Goal: Task Accomplishment & Management: Manage account settings

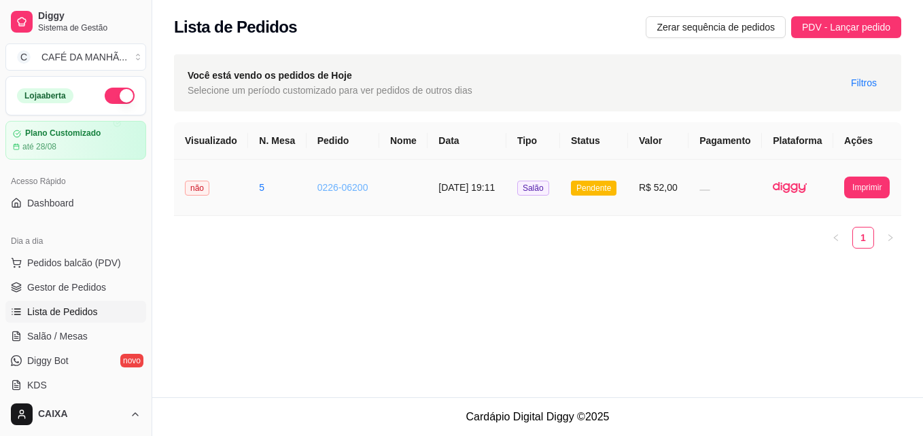
click at [326, 193] on link "0226-06200" at bounding box center [342, 187] width 51 height 11
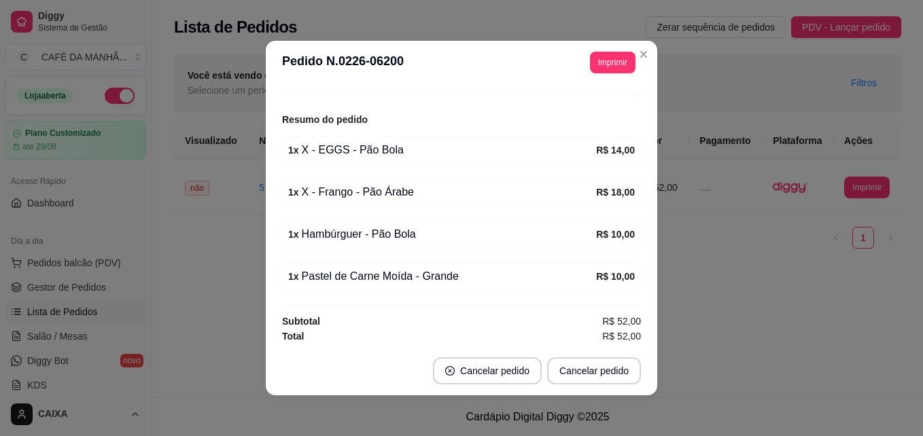
scroll to position [153, 0]
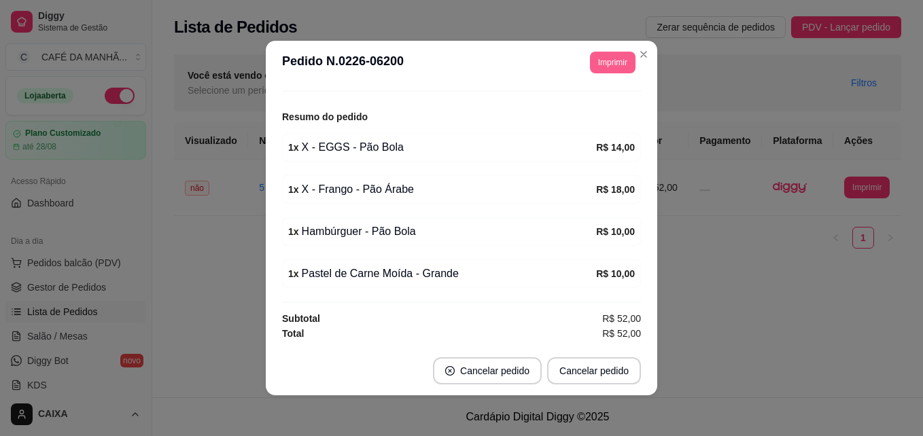
click at [602, 67] on button "Imprimir" at bounding box center [613, 63] width 46 height 22
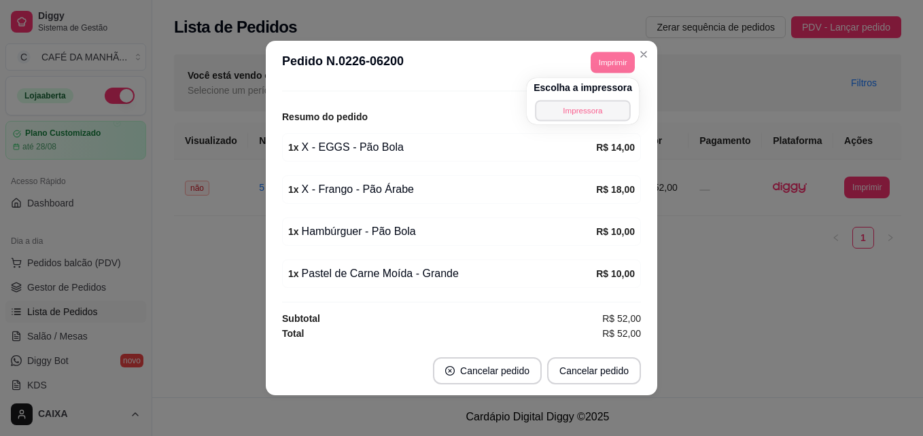
click at [566, 111] on button "Impressora" at bounding box center [582, 110] width 95 height 21
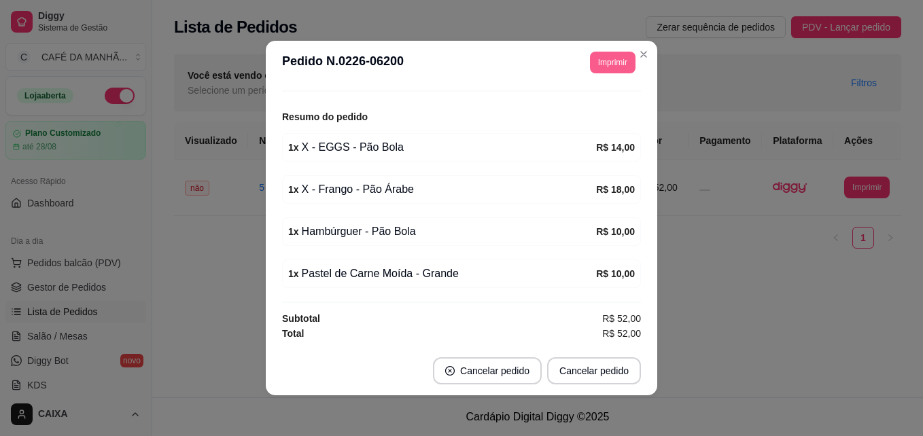
click at [601, 63] on button "Imprimir" at bounding box center [613, 63] width 46 height 22
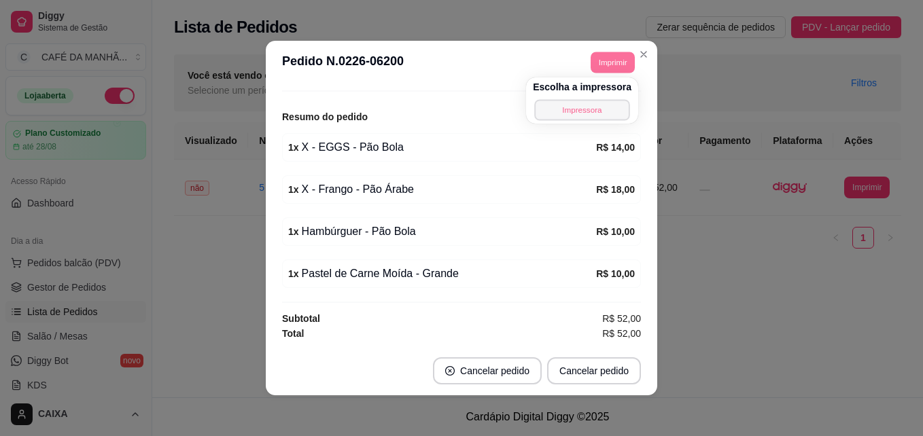
click at [566, 104] on button "Impressora" at bounding box center [581, 109] width 95 height 21
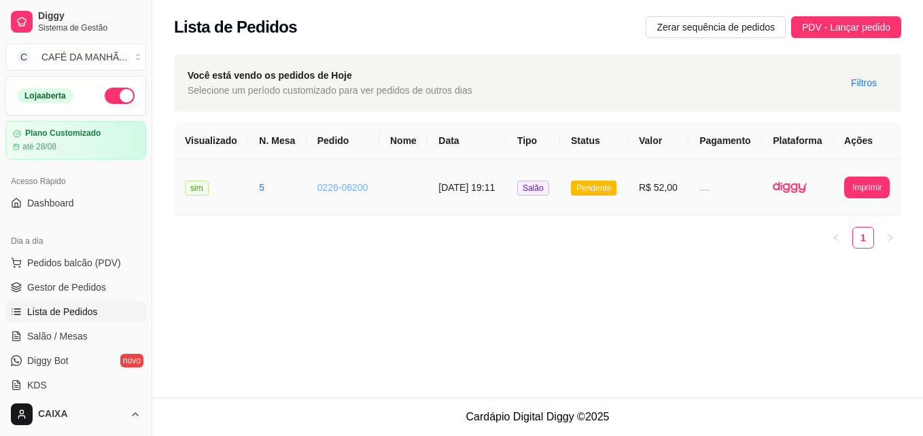
click at [326, 193] on link "0226-06200" at bounding box center [342, 187] width 51 height 11
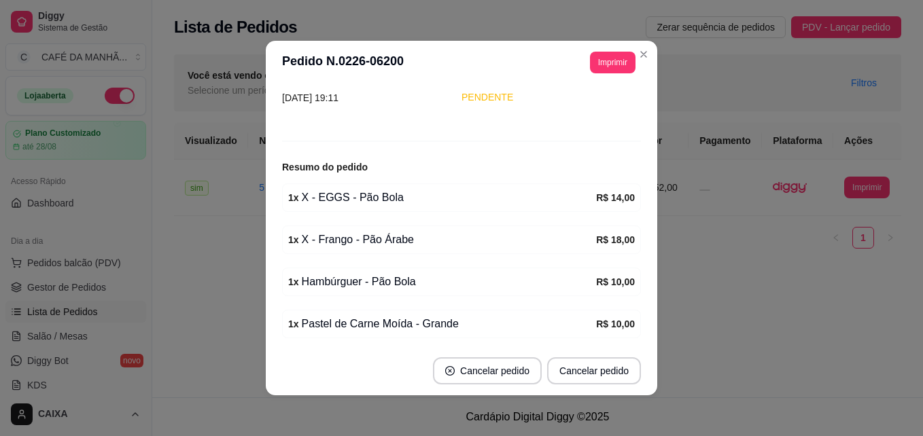
scroll to position [109, 0]
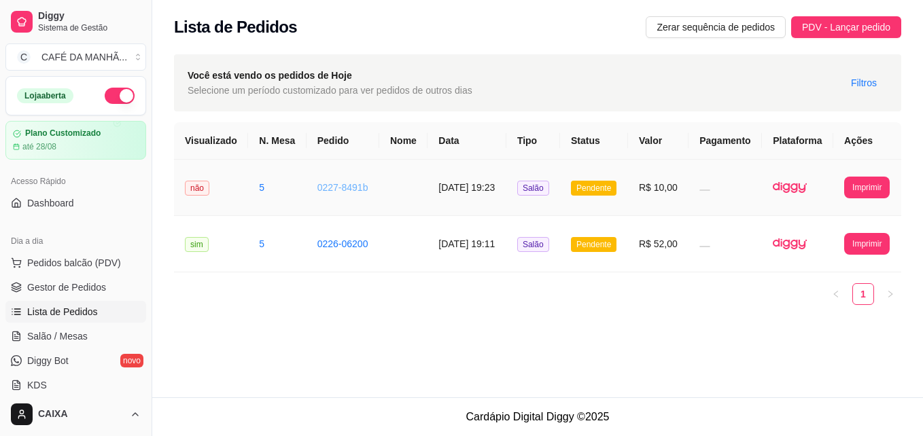
click at [327, 193] on link "0227-8491b" at bounding box center [342, 187] width 51 height 11
click at [322, 250] on link "0226-06200" at bounding box center [342, 244] width 51 height 11
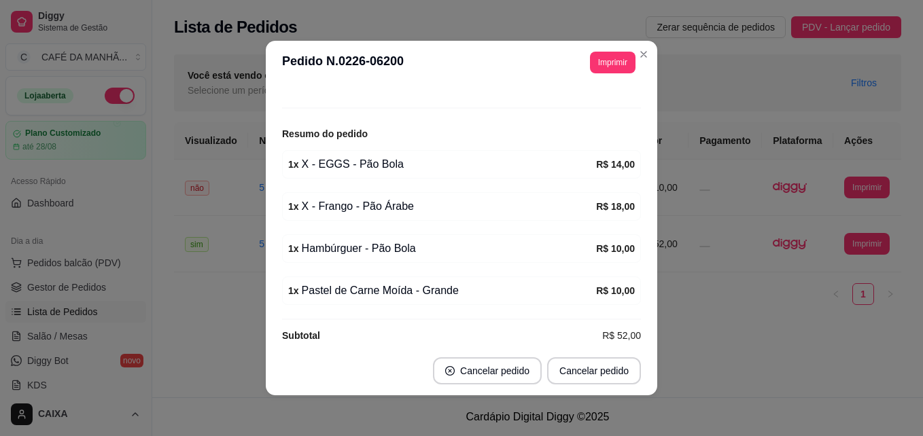
scroll to position [153, 0]
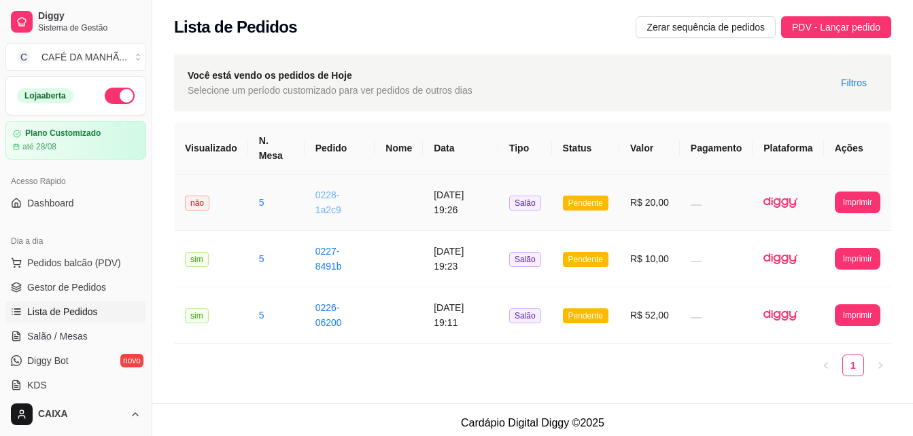
click at [326, 205] on link "0228-1a2c9" at bounding box center [328, 203] width 26 height 26
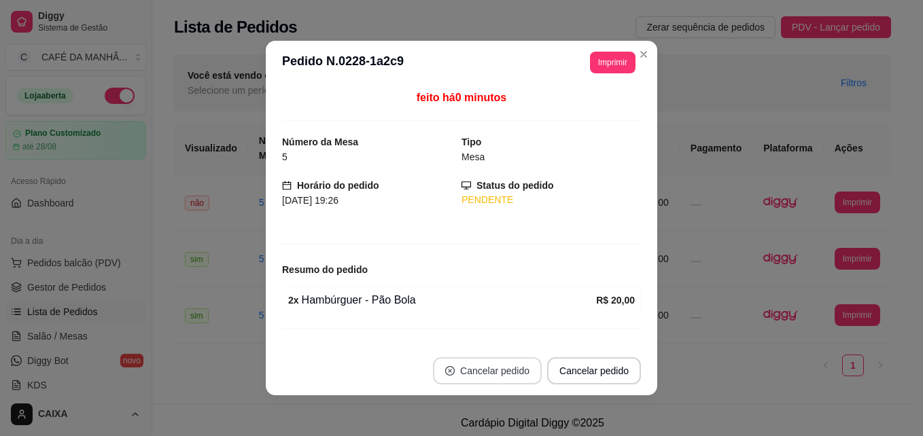
click at [479, 362] on button "Cancelar pedido" at bounding box center [487, 371] width 109 height 27
click at [576, 368] on button "Cancelar pedido" at bounding box center [594, 371] width 91 height 27
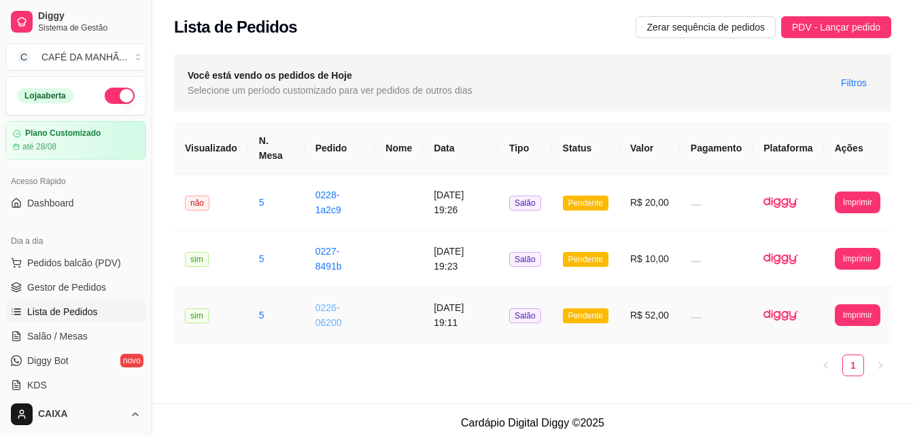
click at [326, 319] on link "0226-06200" at bounding box center [328, 316] width 27 height 26
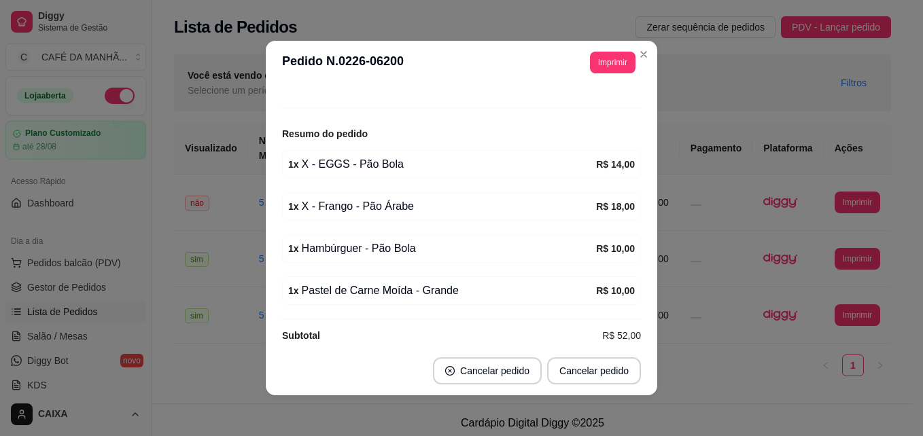
scroll to position [153, 0]
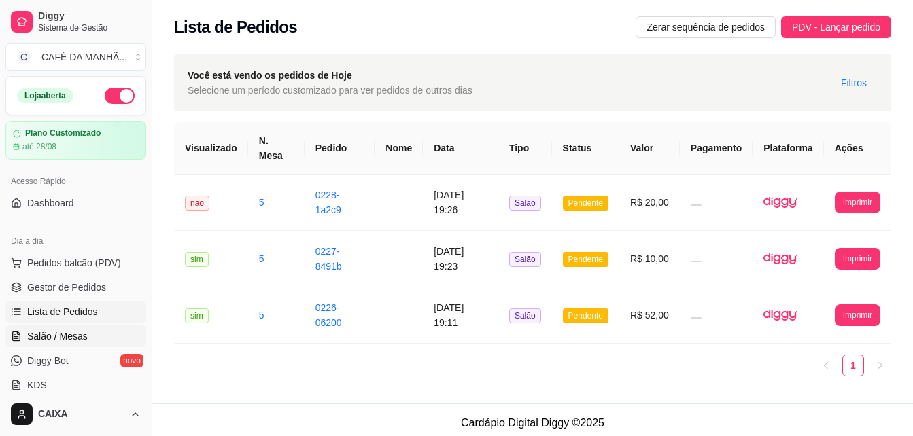
click at [46, 335] on span "Salão / Mesas" at bounding box center [57, 337] width 61 height 14
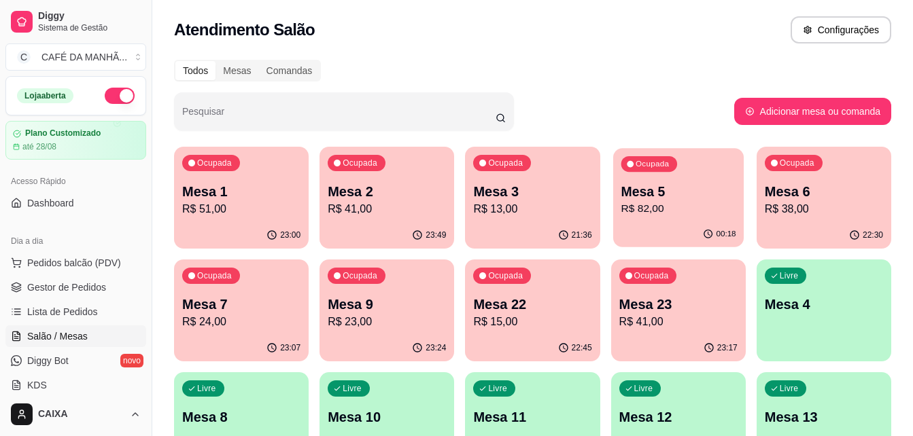
click at [649, 218] on div "Ocupada Mesa 5 R$ 82,00" at bounding box center [678, 184] width 131 height 73
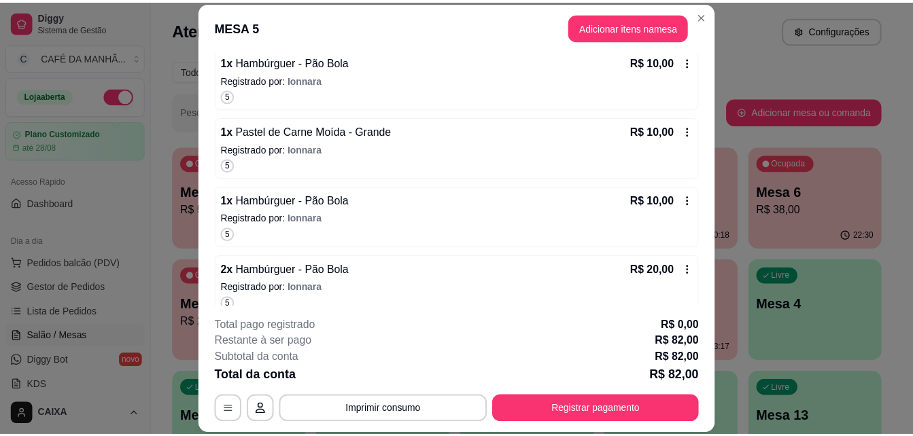
scroll to position [342, 0]
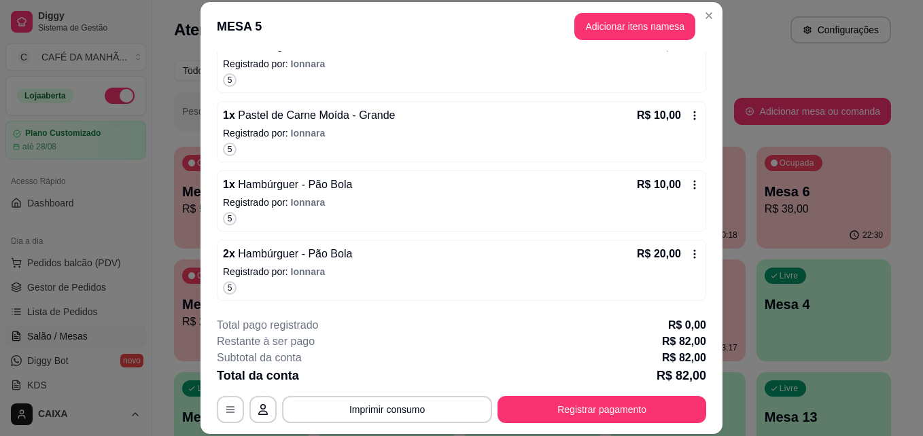
click at [694, 254] on icon at bounding box center [695, 254] width 2 height 9
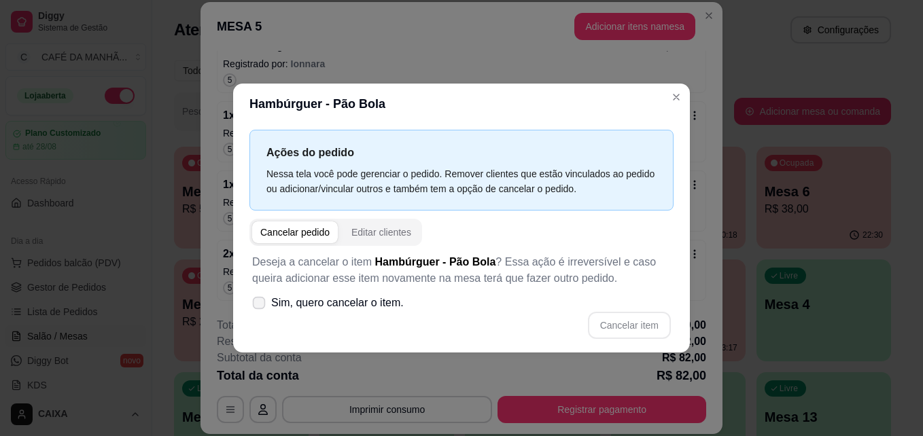
click at [262, 305] on icon at bounding box center [259, 302] width 10 height 7
click at [260, 306] on input "Sim, quero cancelar o item." at bounding box center [256, 310] width 9 height 9
checkbox input "true"
click at [615, 326] on button "Cancelar item" at bounding box center [629, 326] width 81 height 27
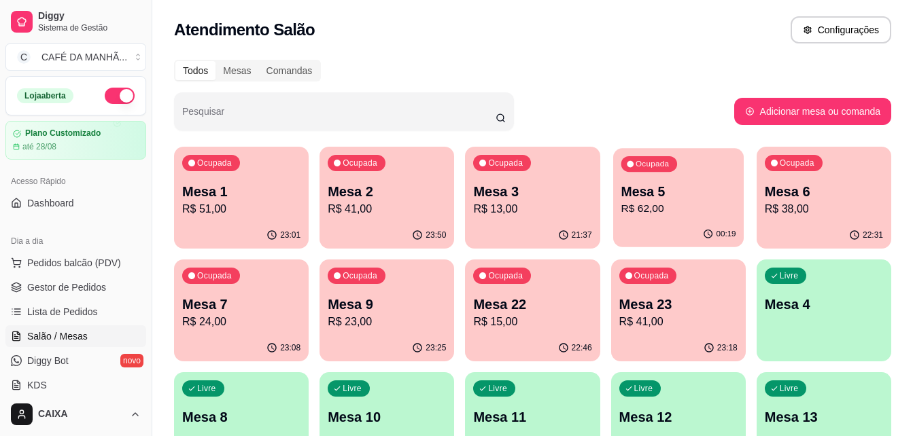
click at [666, 226] on div "00:19" at bounding box center [678, 235] width 131 height 26
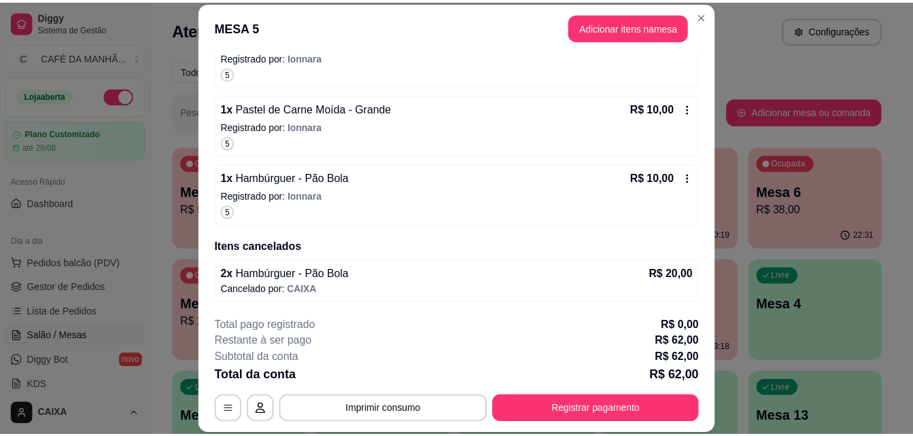
scroll to position [350, 0]
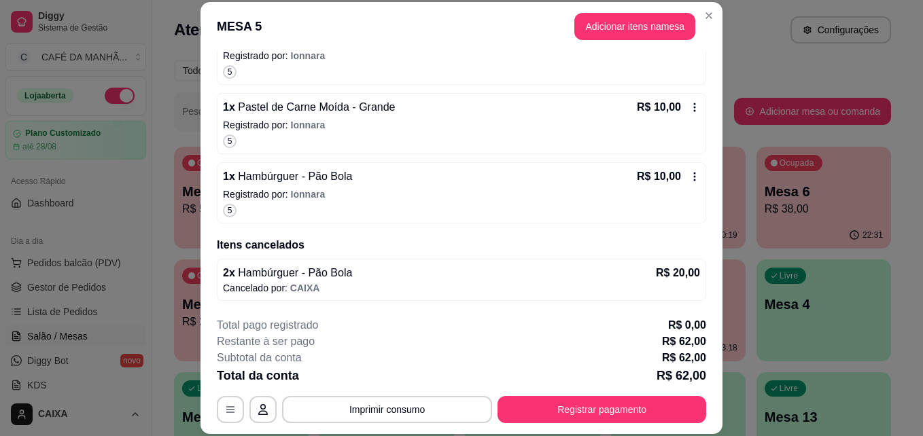
click at [274, 279] on span "Hambúrguer - Pão Bola" at bounding box center [294, 273] width 118 height 12
click at [227, 417] on button "button" at bounding box center [231, 409] width 27 height 27
click at [377, 411] on button "Imprimir consumo" at bounding box center [388, 409] width 204 height 27
click at [377, 377] on button "Impressora" at bounding box center [386, 378] width 95 height 21
click at [345, 405] on button "Imprimir consumo" at bounding box center [387, 409] width 210 height 27
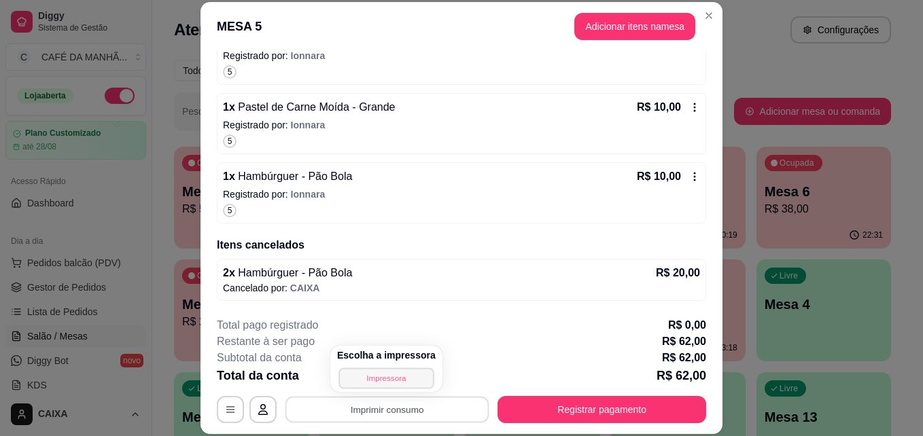
click at [363, 371] on button "Impressora" at bounding box center [386, 378] width 95 height 21
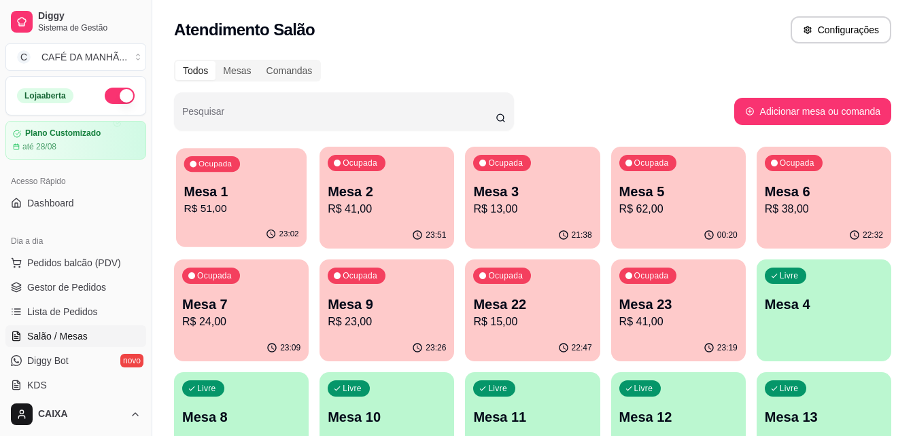
click at [279, 208] on p "R$ 51,00" at bounding box center [241, 209] width 115 height 16
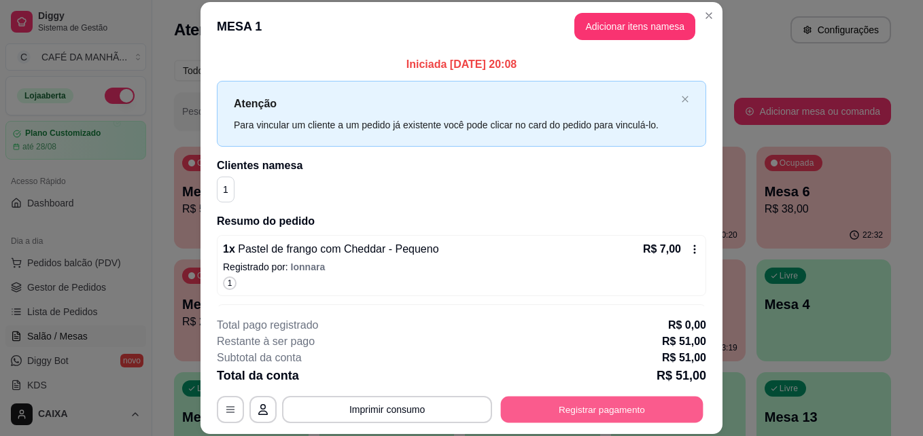
click at [551, 417] on button "Registrar pagamento" at bounding box center [602, 409] width 203 height 27
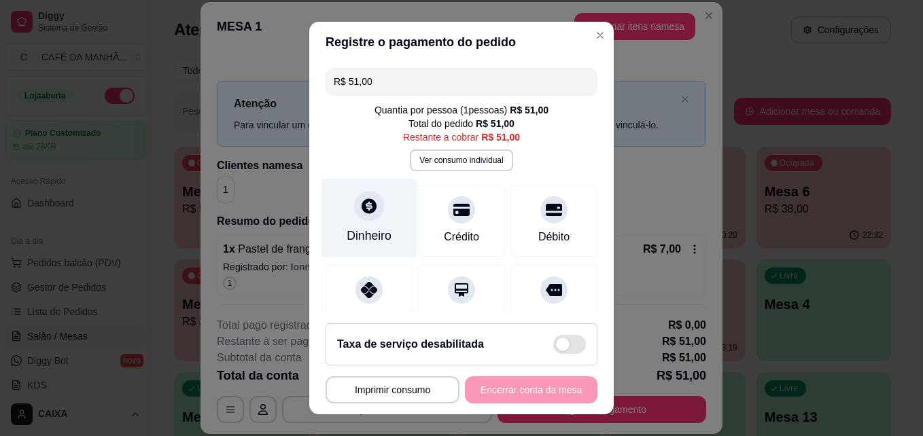
click at [354, 202] on div at bounding box center [369, 207] width 30 height 30
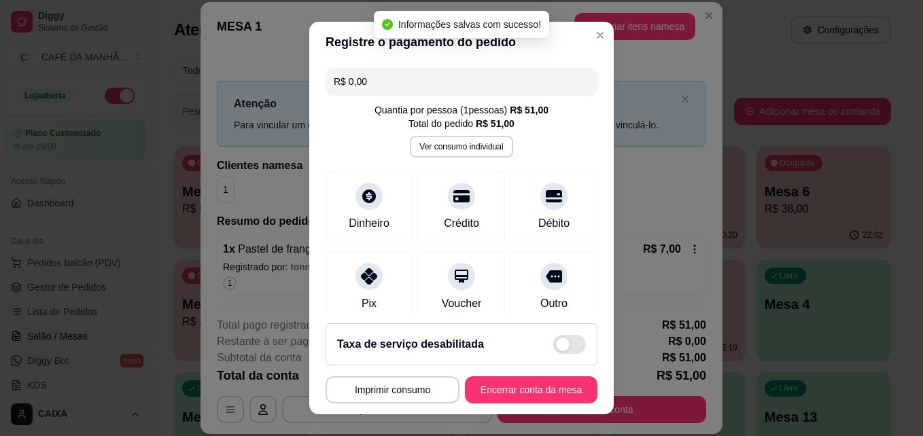
type input "R$ 0,00"
click at [500, 385] on button "Encerrar conta da mesa" at bounding box center [531, 390] width 128 height 27
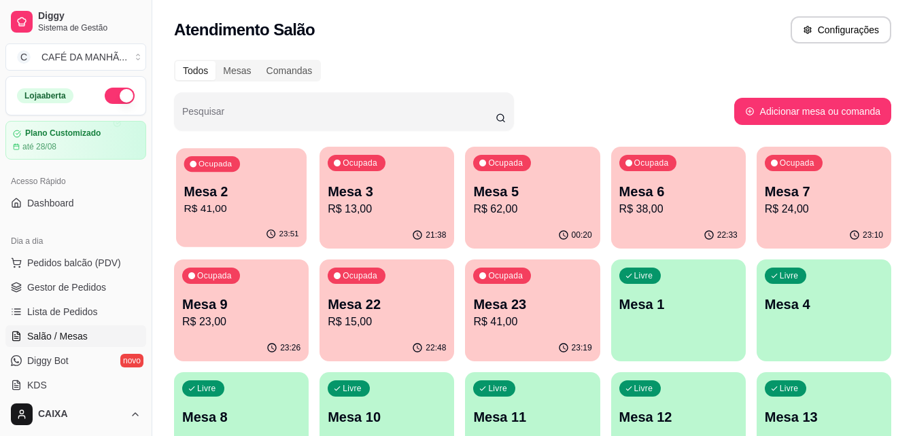
click at [290, 195] on p "Mesa 2" at bounding box center [241, 192] width 115 height 18
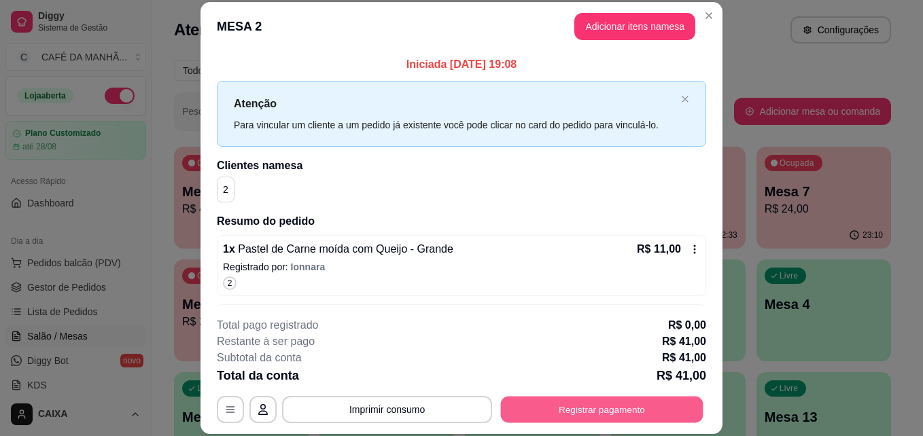
click at [536, 414] on button "Registrar pagamento" at bounding box center [602, 409] width 203 height 27
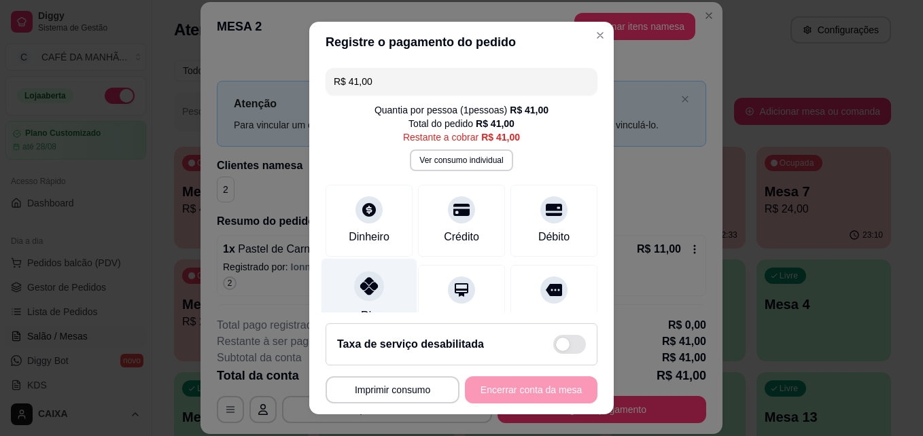
click at [364, 283] on icon at bounding box center [369, 286] width 18 height 18
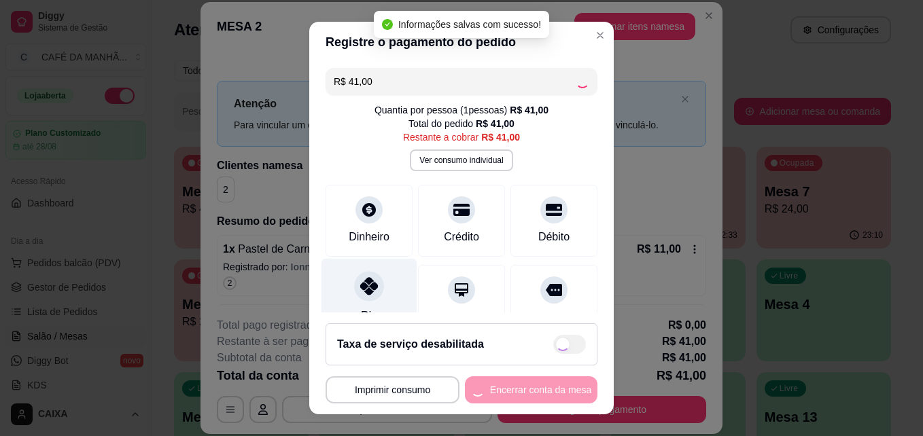
type input "R$ 0,00"
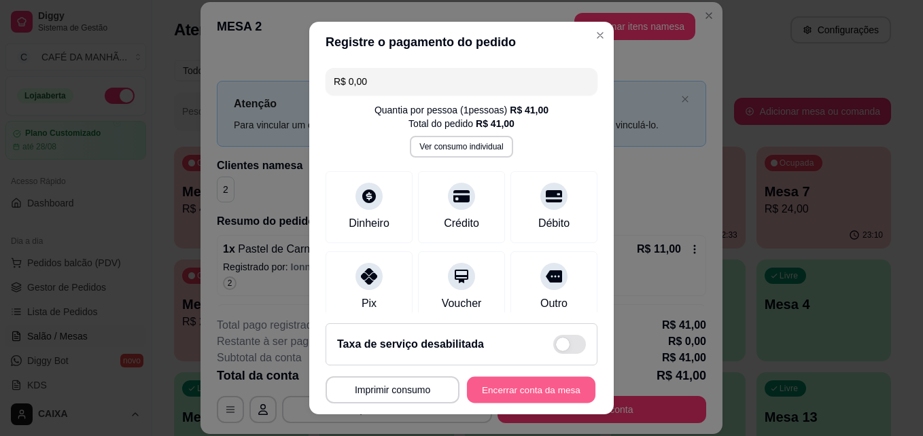
click at [475, 382] on button "Encerrar conta da mesa" at bounding box center [531, 390] width 128 height 27
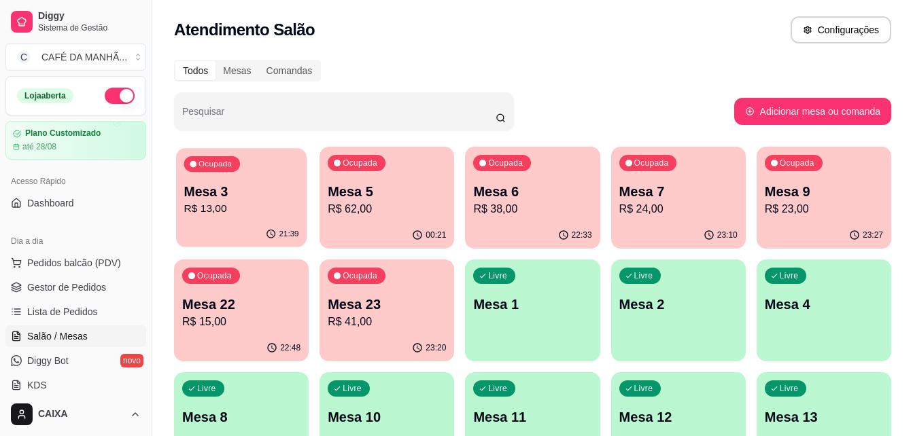
click at [254, 229] on div "21:39" at bounding box center [241, 235] width 131 height 26
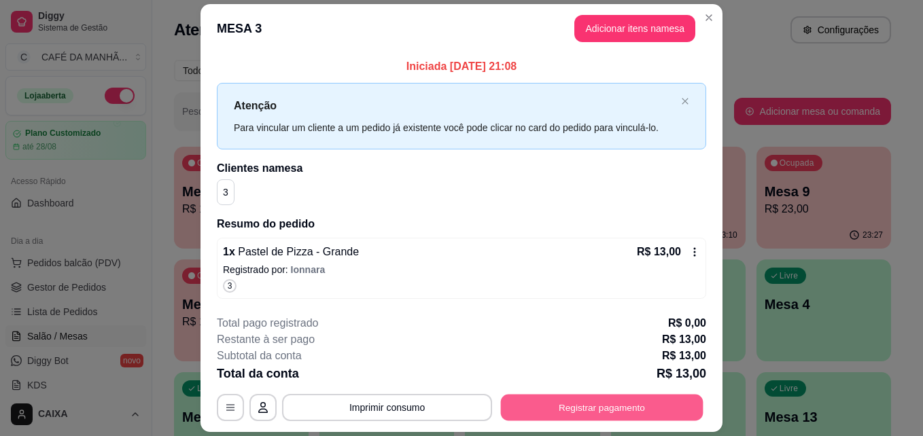
click at [555, 402] on button "Registrar pagamento" at bounding box center [602, 407] width 203 height 27
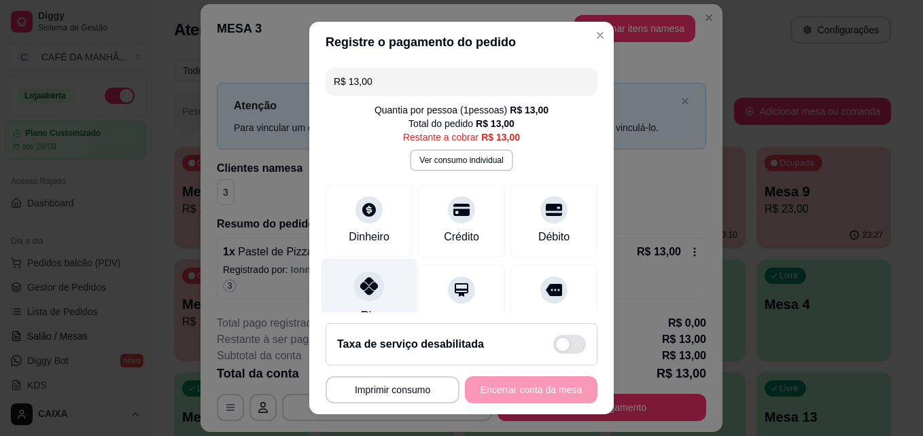
click at [372, 284] on div at bounding box center [369, 287] width 30 height 30
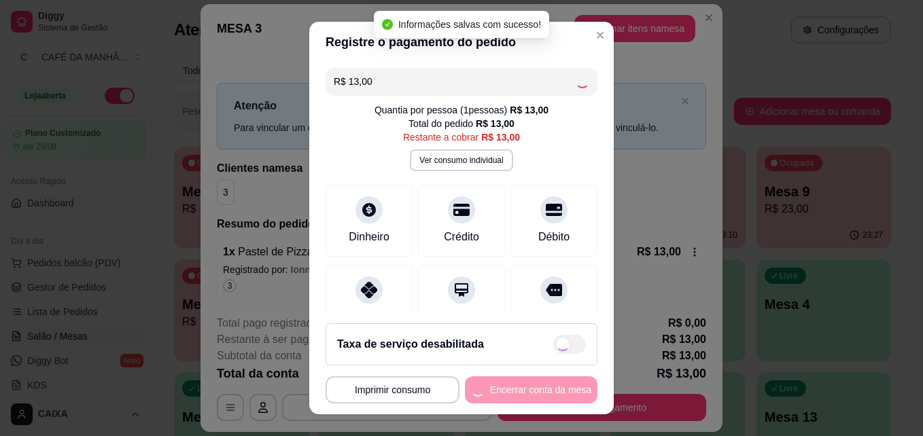
type input "R$ 0,00"
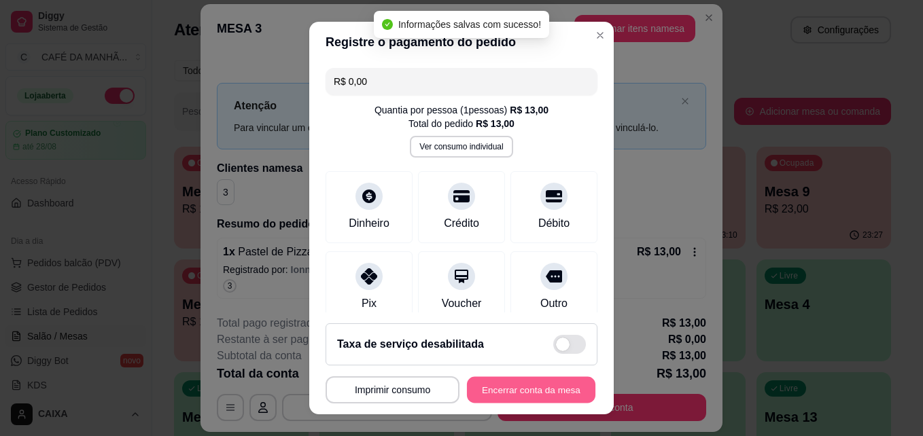
click at [488, 384] on button "Encerrar conta da mesa" at bounding box center [531, 390] width 128 height 27
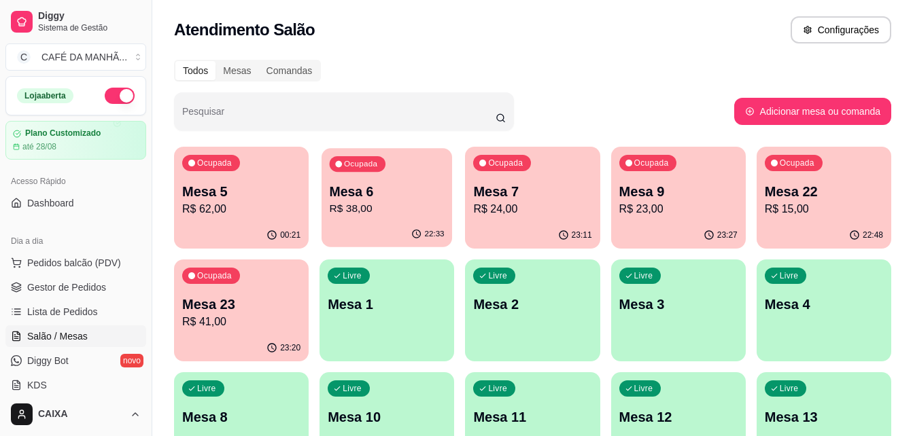
click at [421, 202] on p "R$ 38,00" at bounding box center [387, 209] width 115 height 16
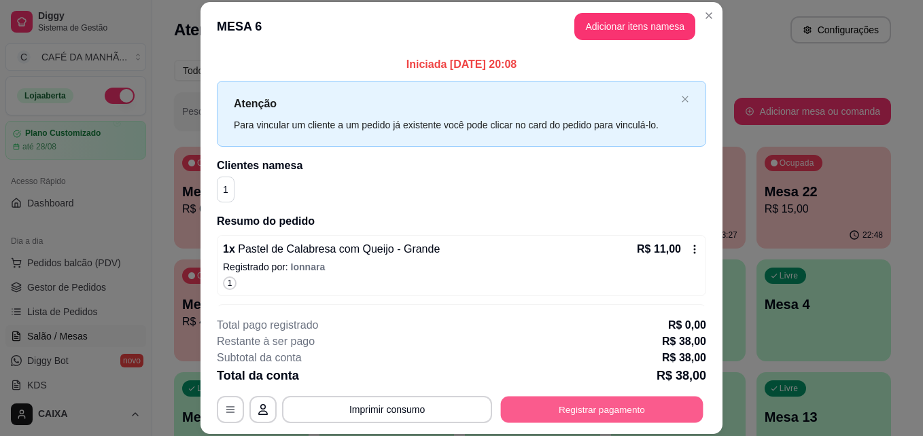
click at [554, 413] on button "Registrar pagamento" at bounding box center [602, 409] width 203 height 27
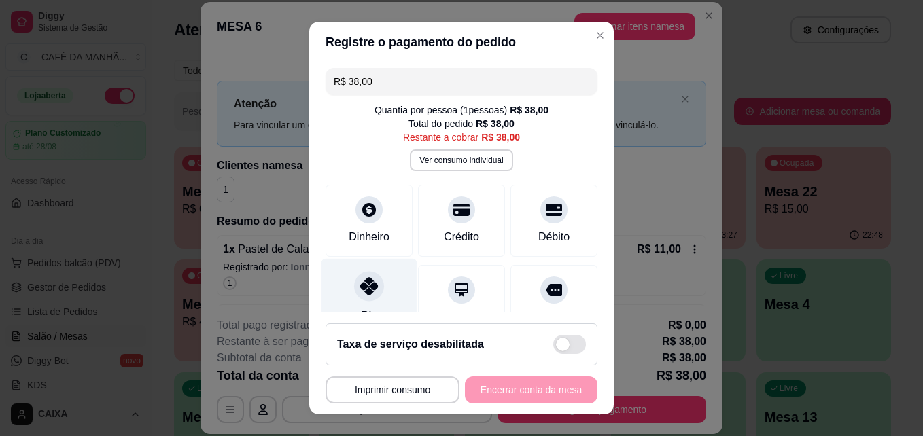
click at [358, 300] on div at bounding box center [369, 287] width 30 height 30
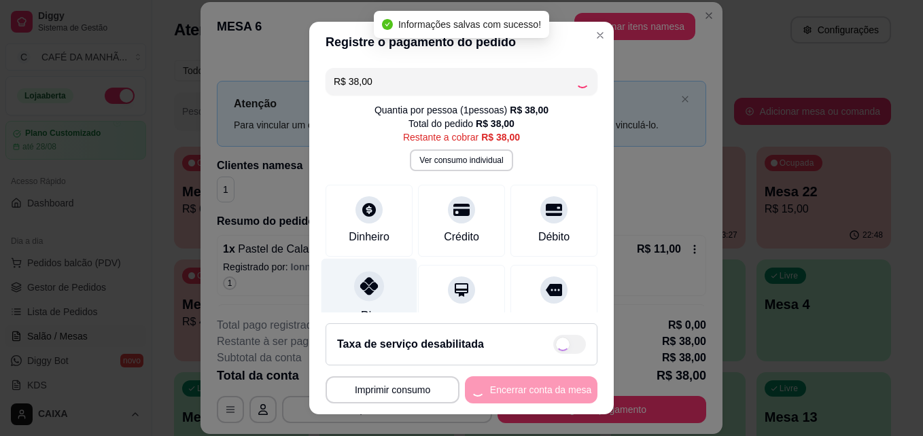
type input "R$ 0,00"
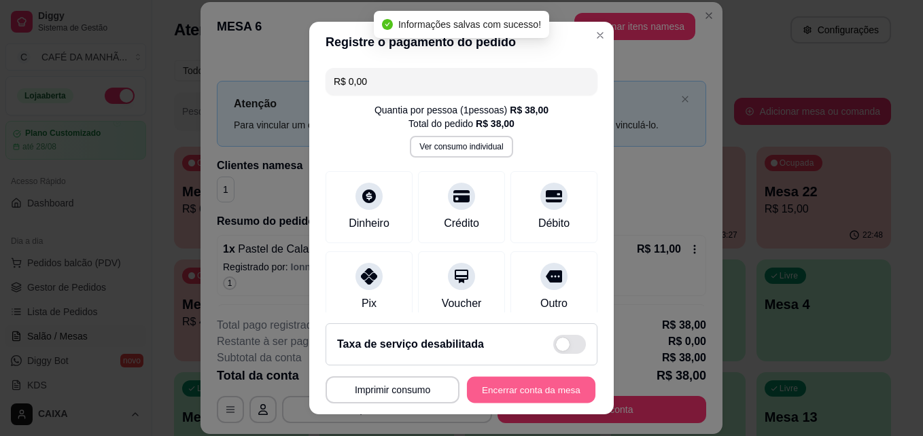
click at [495, 385] on button "Encerrar conta da mesa" at bounding box center [531, 390] width 128 height 27
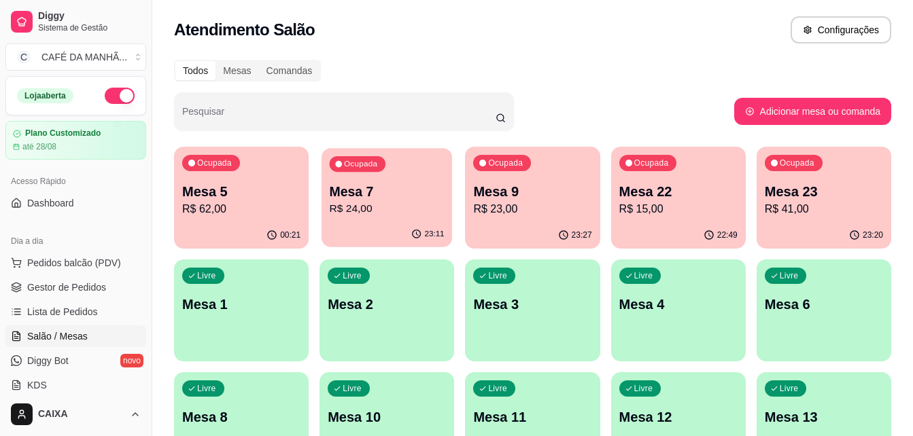
click at [400, 225] on div "23:11" at bounding box center [387, 235] width 131 height 26
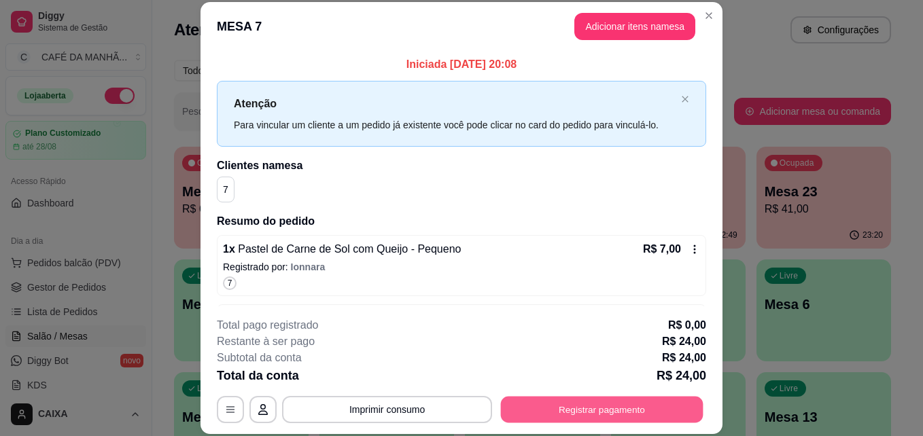
click at [540, 405] on button "Registrar pagamento" at bounding box center [602, 409] width 203 height 27
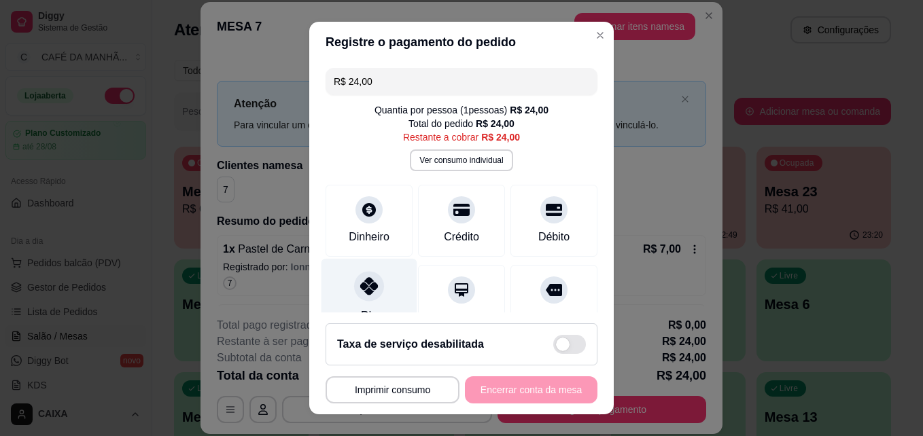
click at [369, 297] on div at bounding box center [369, 287] width 30 height 30
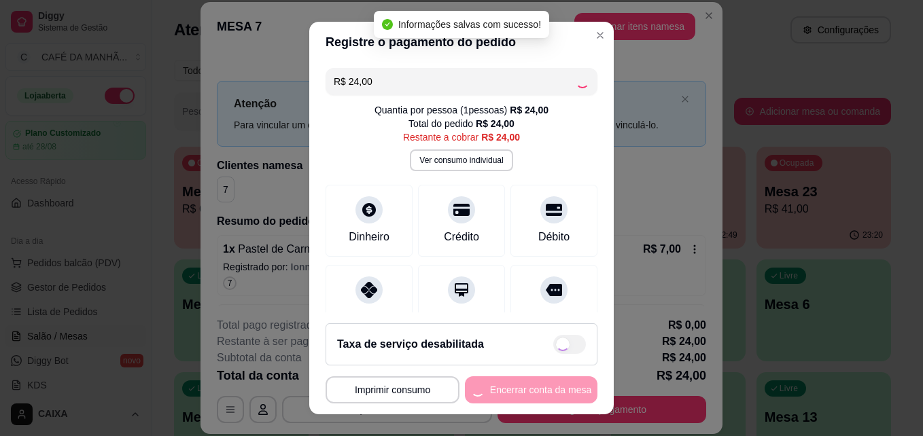
type input "R$ 0,00"
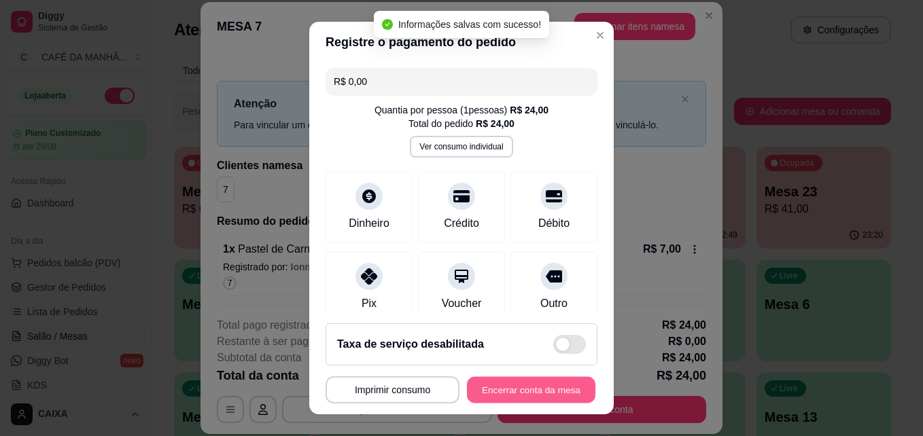
click at [492, 400] on button "Encerrar conta da mesa" at bounding box center [531, 390] width 128 height 27
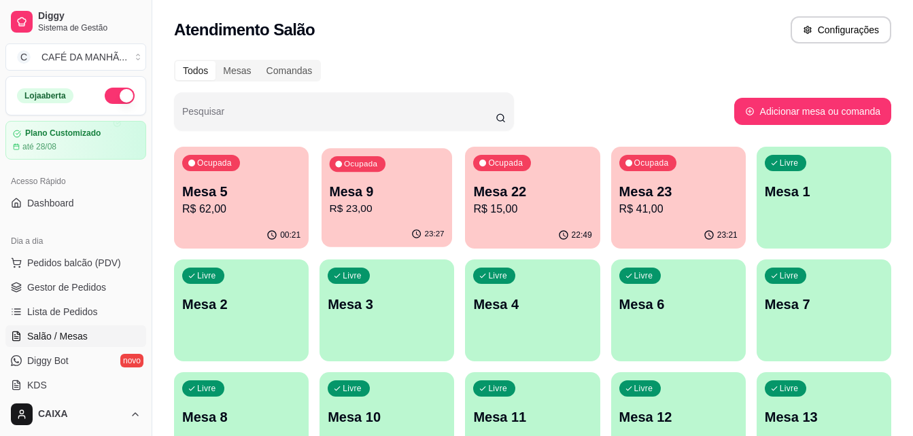
click at [432, 209] on p "R$ 23,00" at bounding box center [387, 209] width 115 height 16
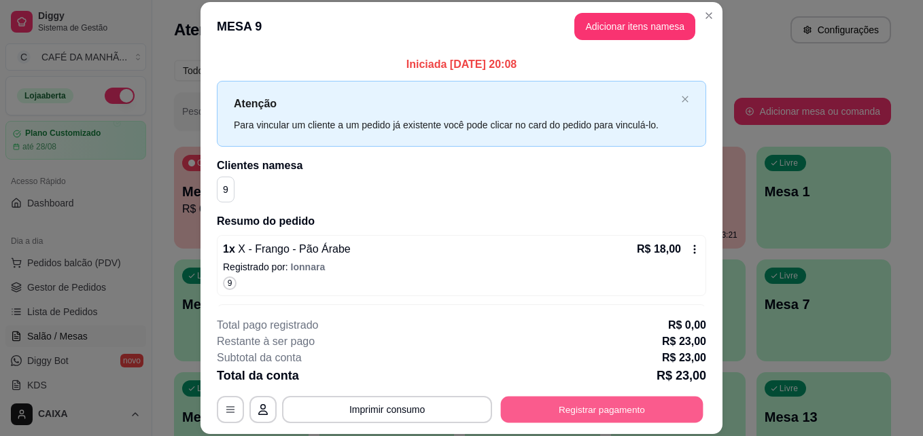
click at [528, 397] on button "Registrar pagamento" at bounding box center [602, 409] width 203 height 27
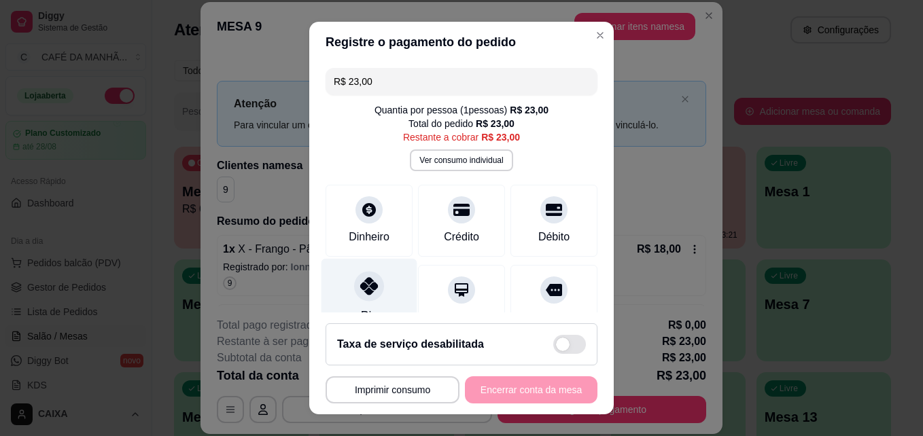
click at [369, 290] on icon at bounding box center [369, 286] width 18 height 18
type input "R$ 0,00"
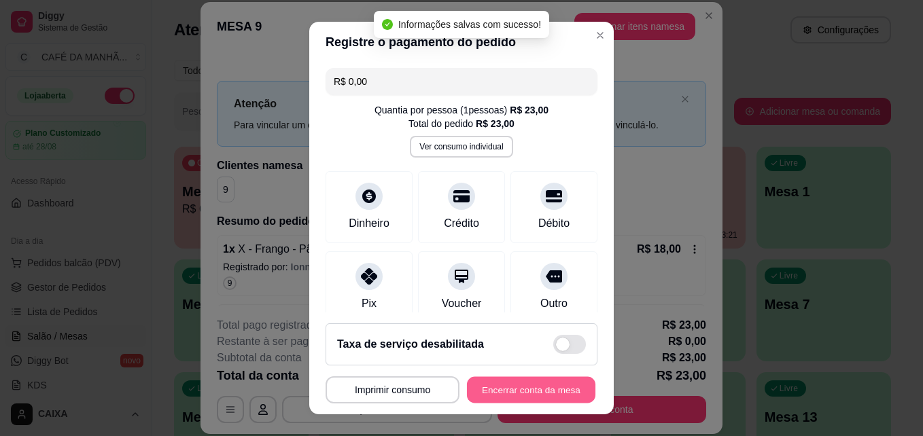
click at [483, 396] on button "Encerrar conta da mesa" at bounding box center [531, 390] width 128 height 27
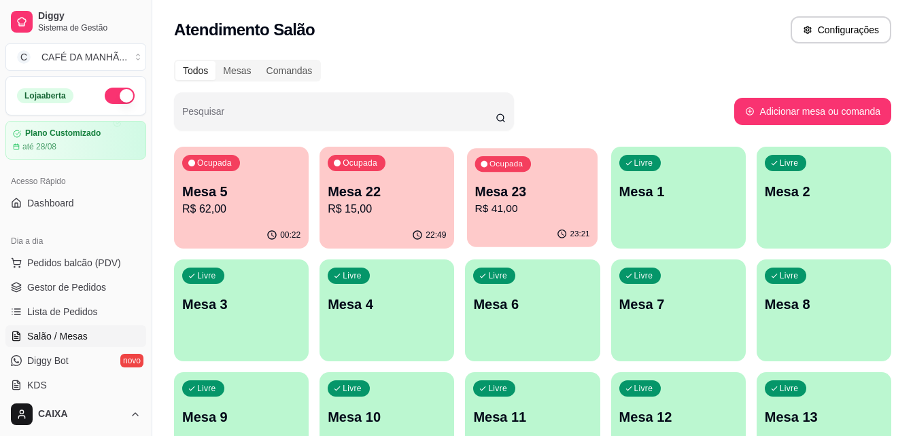
click at [541, 196] on p "Mesa 23" at bounding box center [532, 192] width 115 height 18
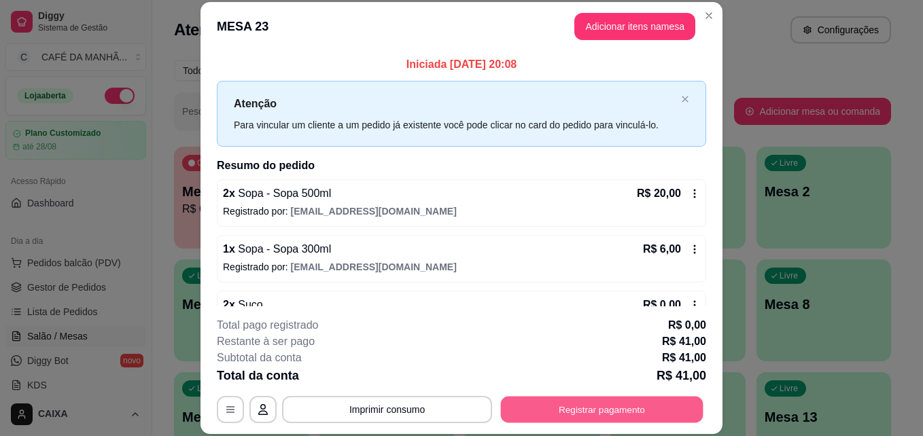
click at [552, 402] on button "Registrar pagamento" at bounding box center [602, 409] width 203 height 27
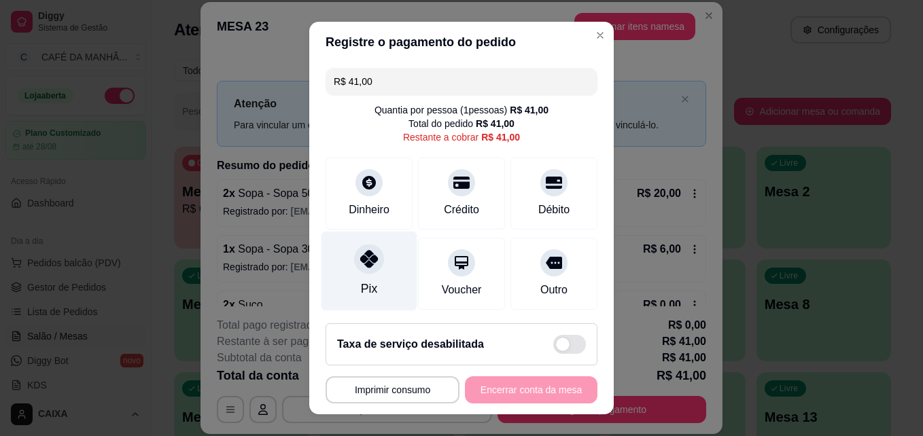
click at [367, 275] on div "Pix" at bounding box center [370, 272] width 96 height 80
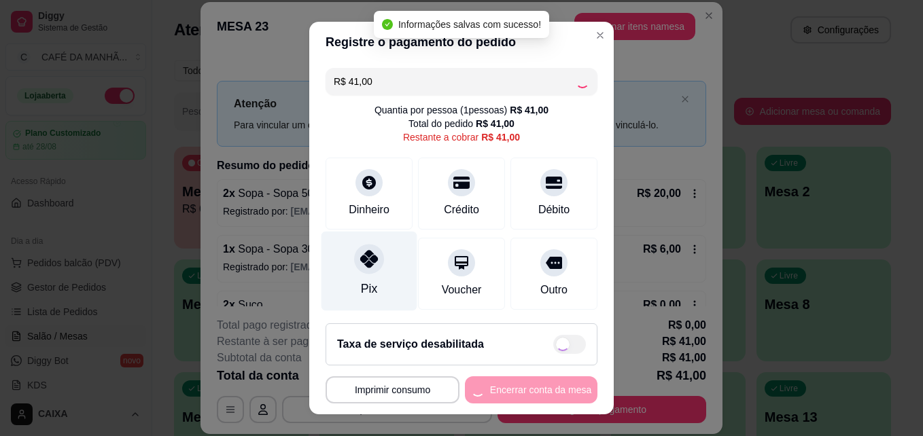
type input "R$ 0,00"
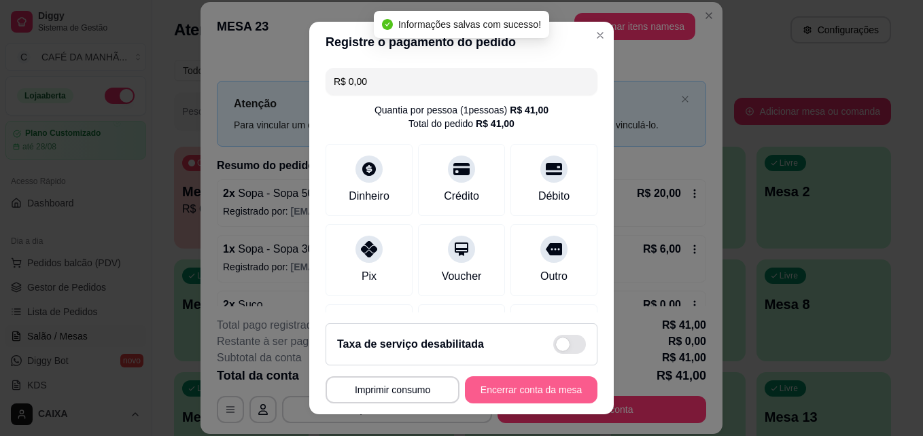
click at [492, 388] on button "Encerrar conta da mesa" at bounding box center [531, 390] width 133 height 27
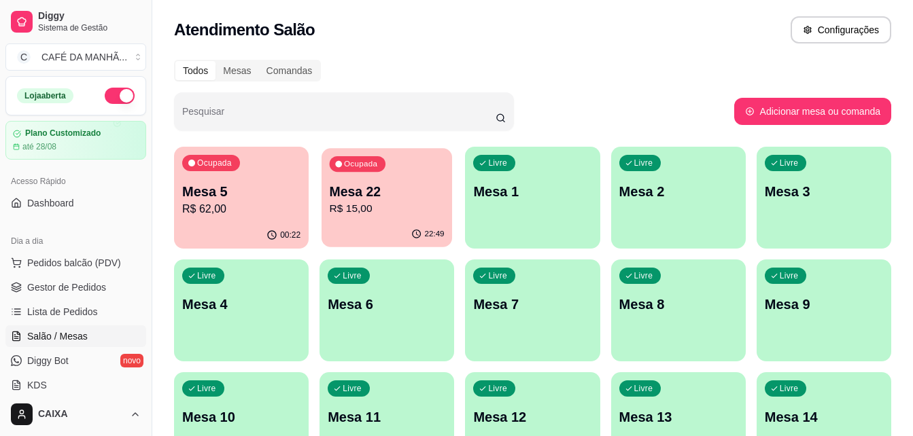
click at [412, 206] on p "R$ 15,00" at bounding box center [387, 209] width 115 height 16
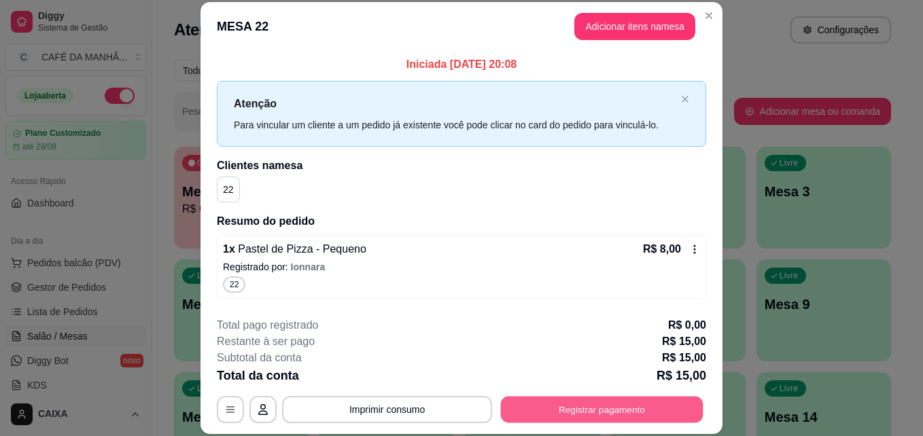
click at [554, 413] on button "Registrar pagamento" at bounding box center [602, 409] width 203 height 27
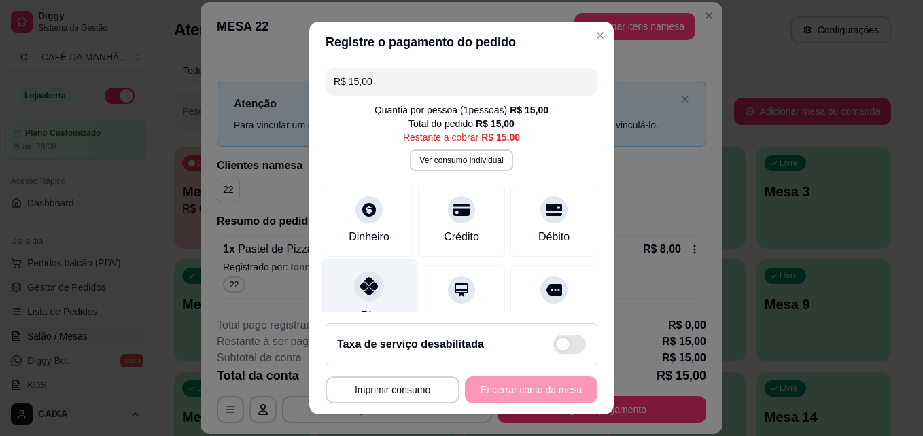
click at [360, 278] on icon at bounding box center [369, 286] width 18 height 18
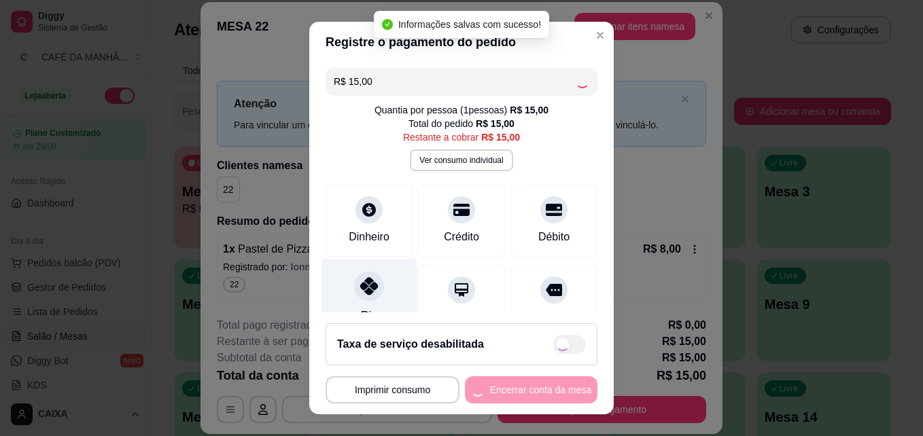
type input "R$ 0,00"
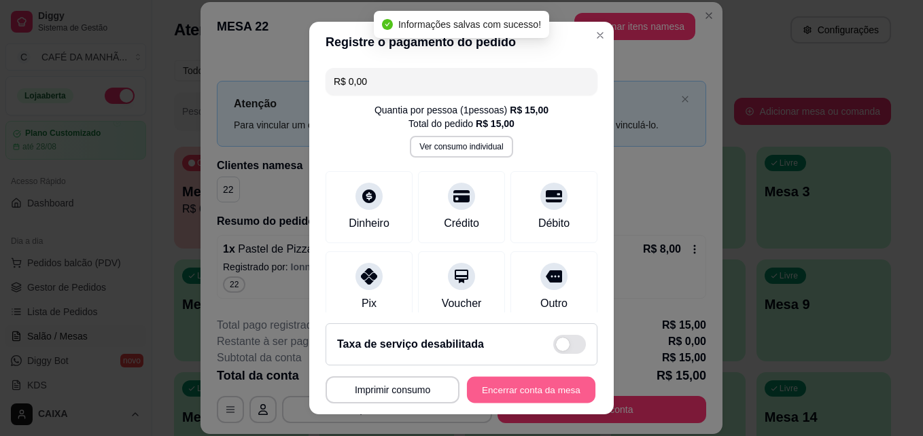
click at [501, 388] on button "Encerrar conta da mesa" at bounding box center [531, 390] width 128 height 27
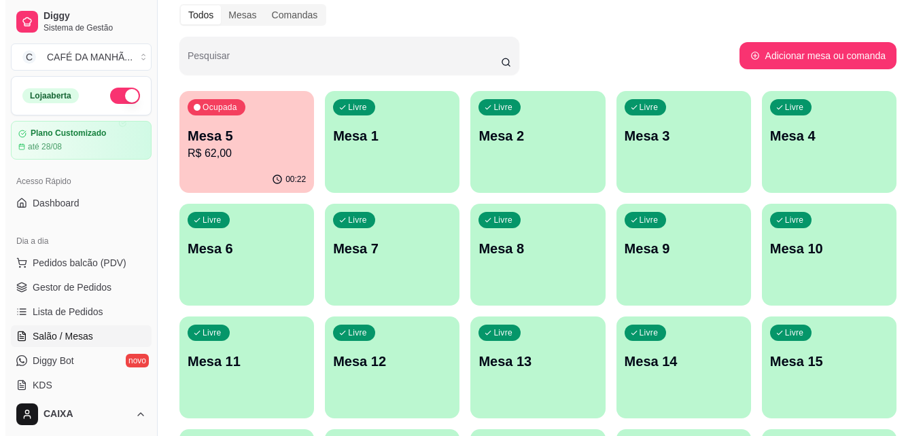
scroll to position [0, 0]
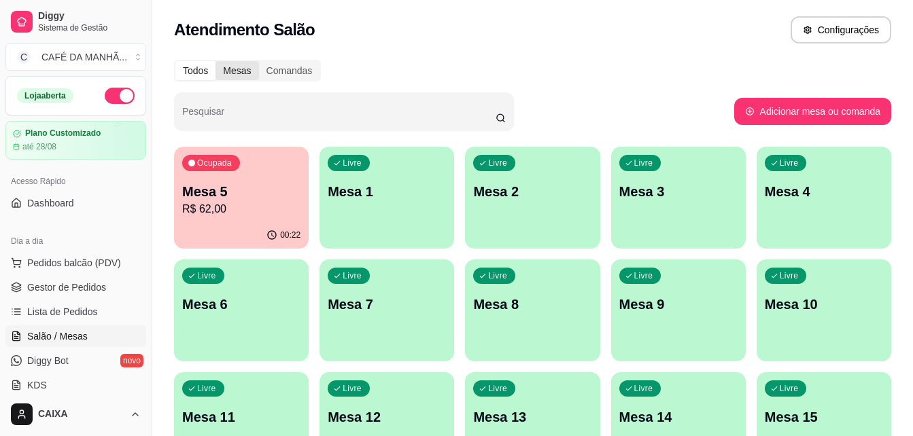
click at [245, 67] on div "Mesas" at bounding box center [237, 70] width 43 height 19
click at [216, 61] on input "Mesas" at bounding box center [216, 61] width 0 height 0
click at [198, 70] on div "Todos" at bounding box center [195, 70] width 40 height 19
click at [175, 61] on input "Todos" at bounding box center [175, 61] width 0 height 0
click at [82, 336] on span "Salão / Mesas" at bounding box center [57, 337] width 61 height 14
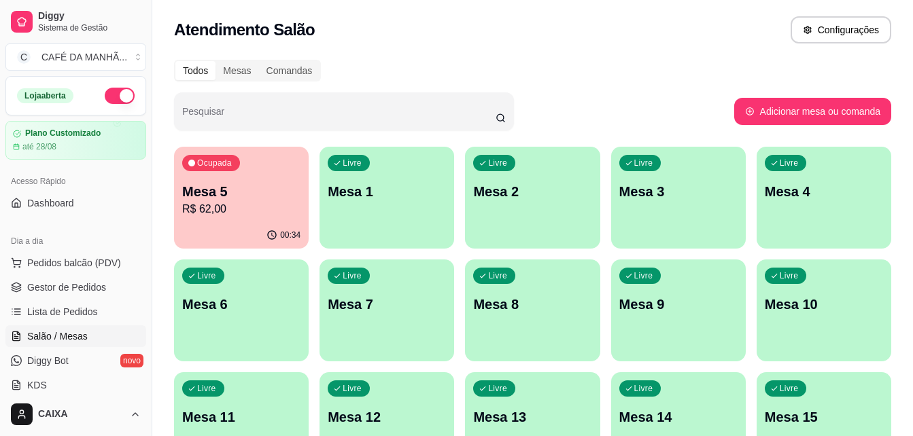
click at [213, 213] on p "R$ 62,00" at bounding box center [241, 209] width 118 height 16
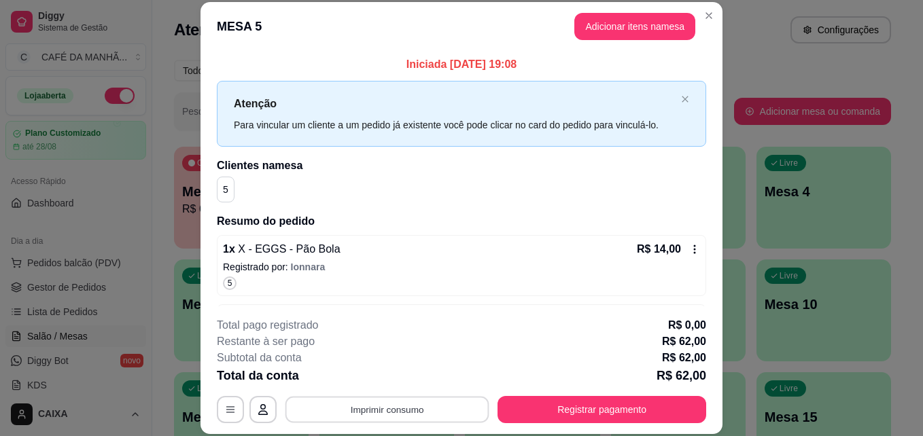
click at [419, 408] on button "Imprimir consumo" at bounding box center [388, 409] width 204 height 27
click at [396, 377] on button "Impressora" at bounding box center [386, 378] width 95 height 21
click at [390, 409] on button "Imprimir consumo" at bounding box center [388, 409] width 204 height 27
click at [383, 377] on button "Impressora" at bounding box center [386, 378] width 95 height 21
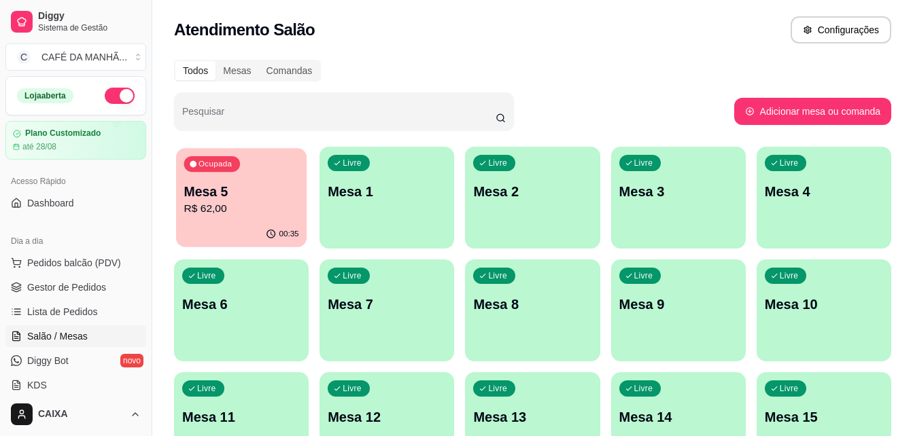
click at [231, 190] on p "Mesa 5" at bounding box center [241, 192] width 115 height 18
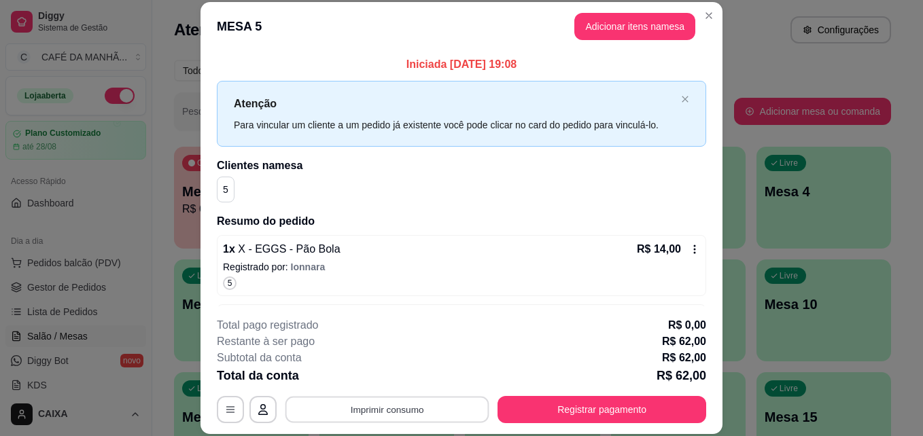
click at [359, 402] on button "Imprimir consumo" at bounding box center [388, 409] width 204 height 27
click at [366, 376] on button "Impressora" at bounding box center [386, 378] width 95 height 21
click at [371, 409] on button "Imprimir consumo" at bounding box center [388, 409] width 204 height 27
click at [383, 379] on button "Impressora" at bounding box center [386, 378] width 95 height 21
click at [394, 407] on button "Imprimir consumo" at bounding box center [388, 409] width 204 height 27
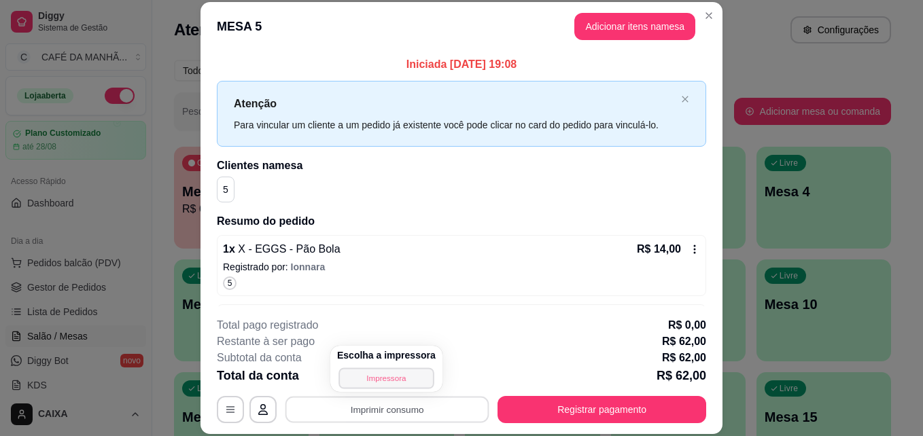
click at [382, 373] on button "Impressora" at bounding box center [386, 378] width 95 height 21
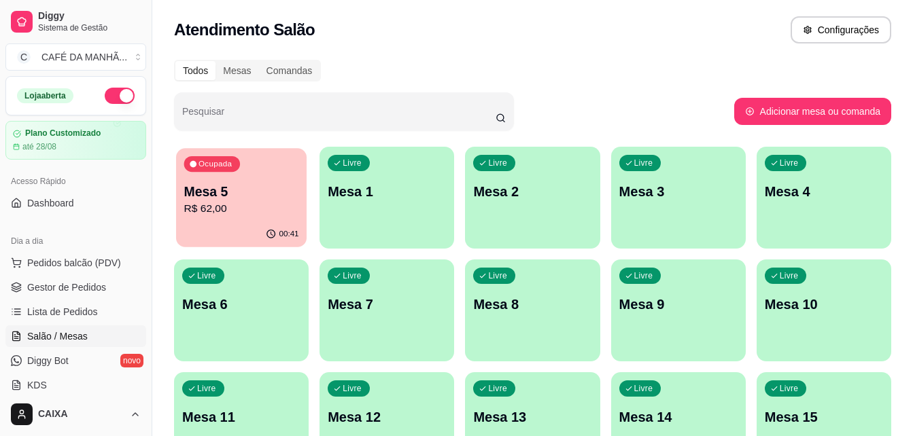
click at [290, 182] on div "Ocupada Mesa 5 R$ 62,00" at bounding box center [241, 184] width 131 height 73
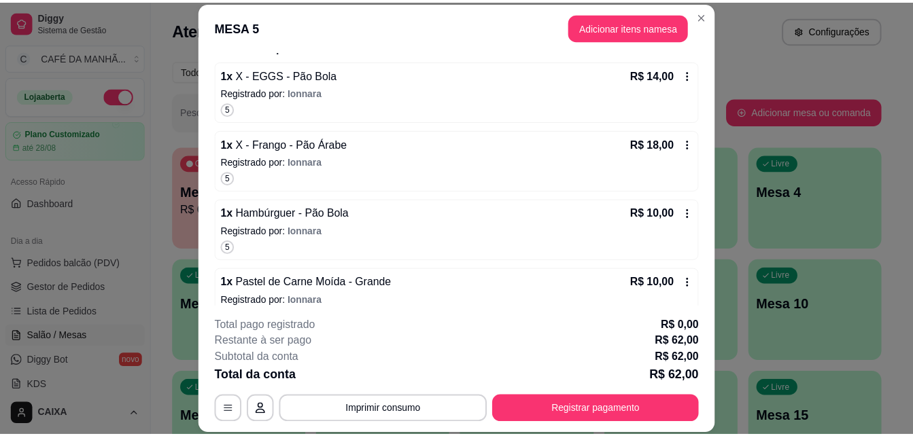
scroll to position [175, 0]
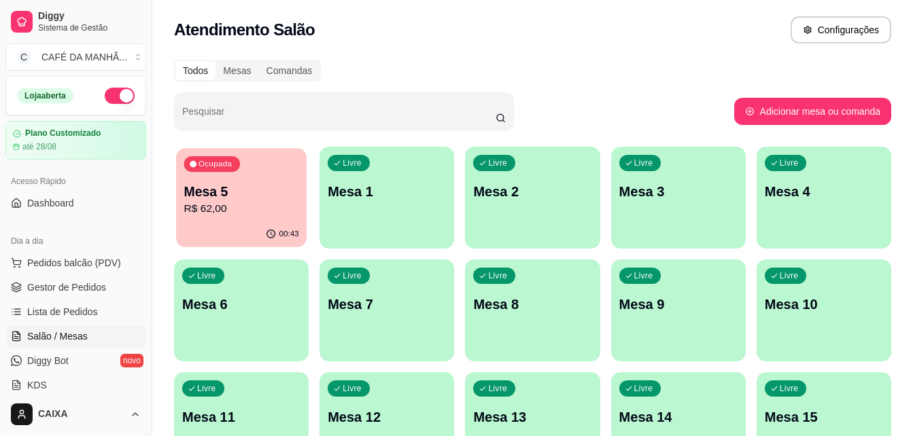
click at [237, 184] on p "Mesa 5" at bounding box center [241, 192] width 115 height 18
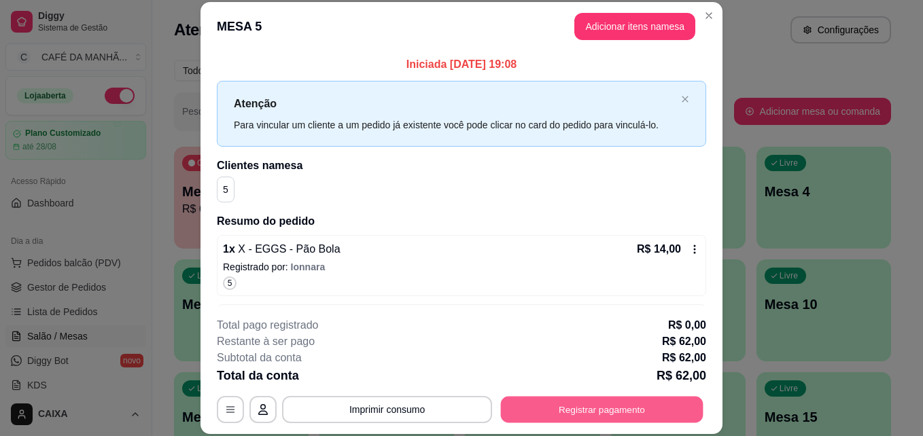
click at [539, 401] on button "Registrar pagamento" at bounding box center [602, 409] width 203 height 27
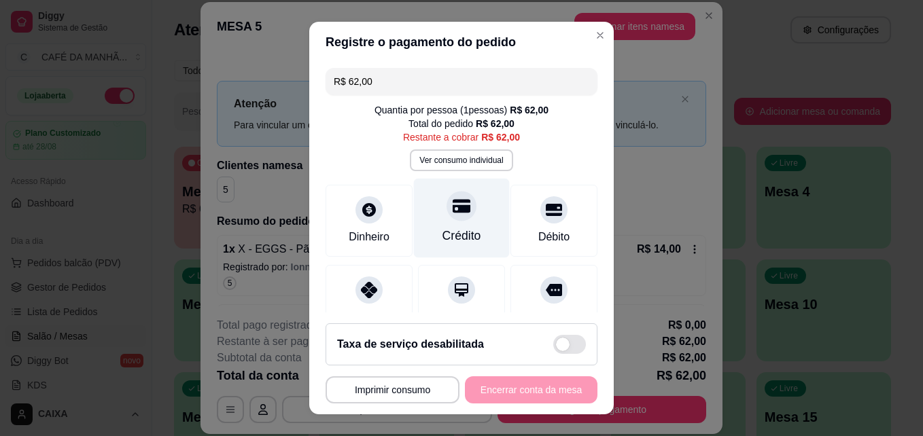
click at [447, 219] on div at bounding box center [462, 207] width 30 height 30
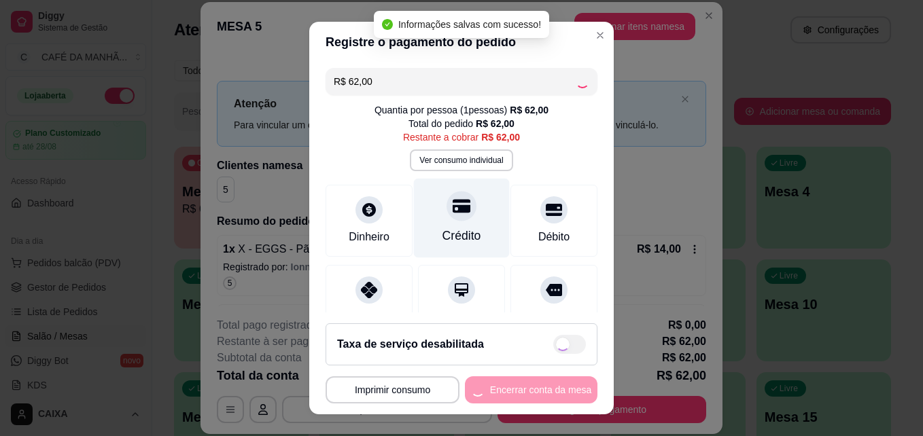
type input "R$ 0,00"
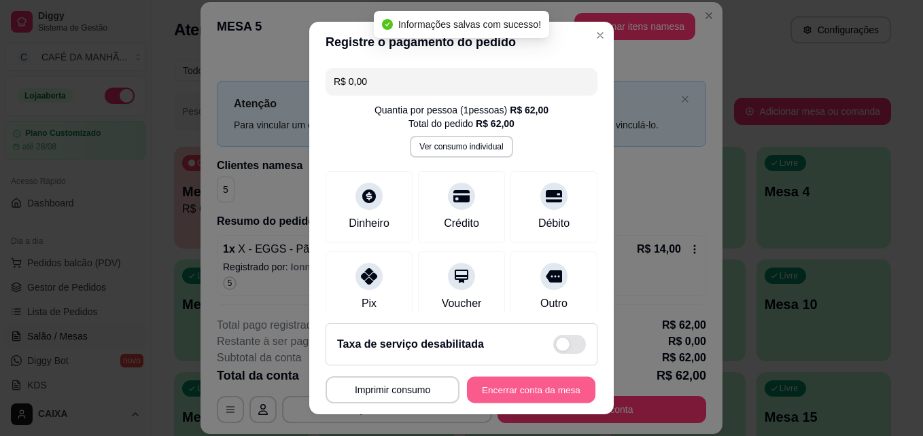
click at [489, 400] on button "Encerrar conta da mesa" at bounding box center [531, 390] width 128 height 27
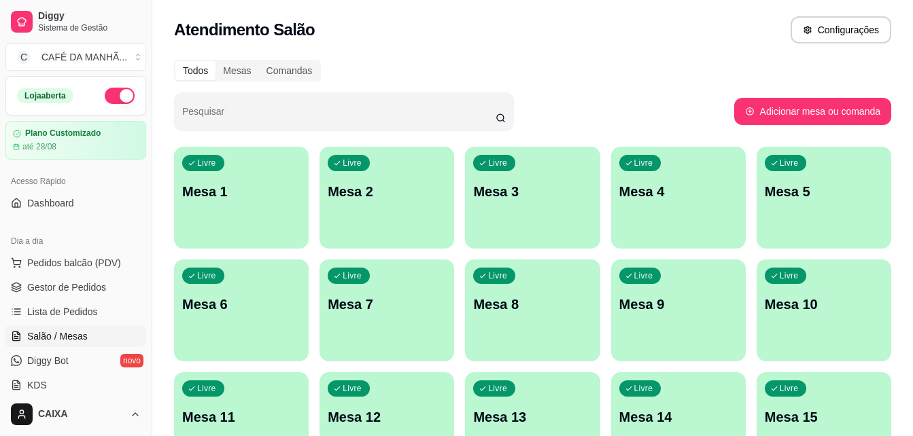
click at [626, 67] on div "Todos Mesas Comandas" at bounding box center [532, 71] width 717 height 22
click at [487, 58] on div "Todos Mesas Comandas Pesquisar Adicionar mesa ou comanda Livre Mesa 1 Livre Mes…" at bounding box center [532, 384] width 761 height 665
